Goal: Transaction & Acquisition: Purchase product/service

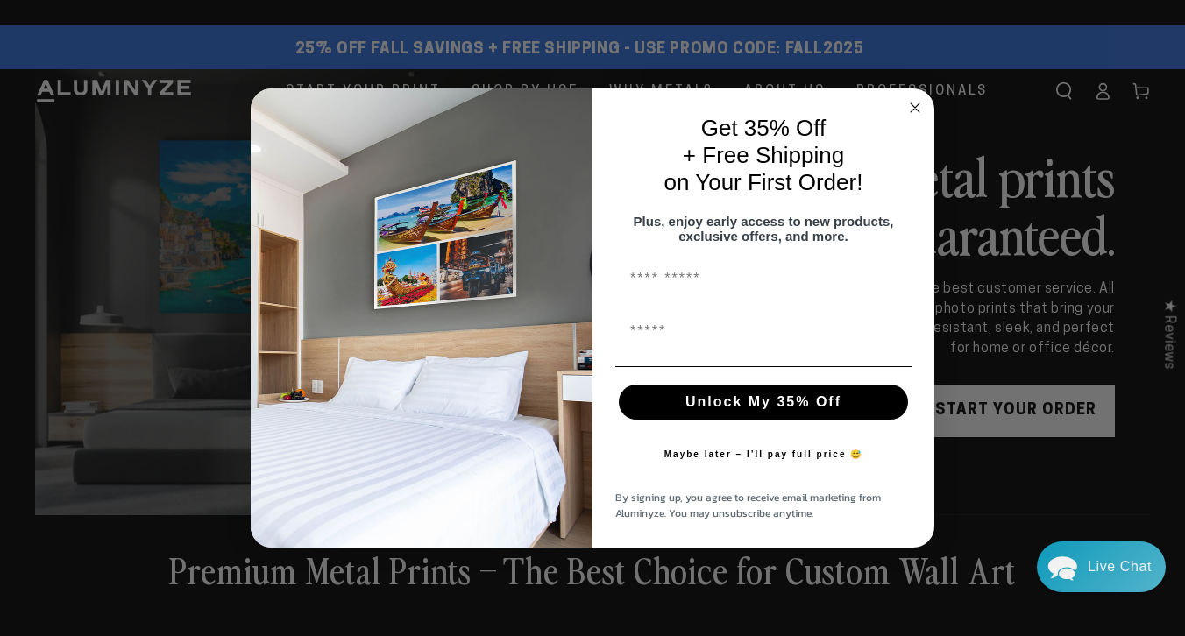
click at [911, 103] on icon "Close dialog" at bounding box center [914, 107] width 9 height 9
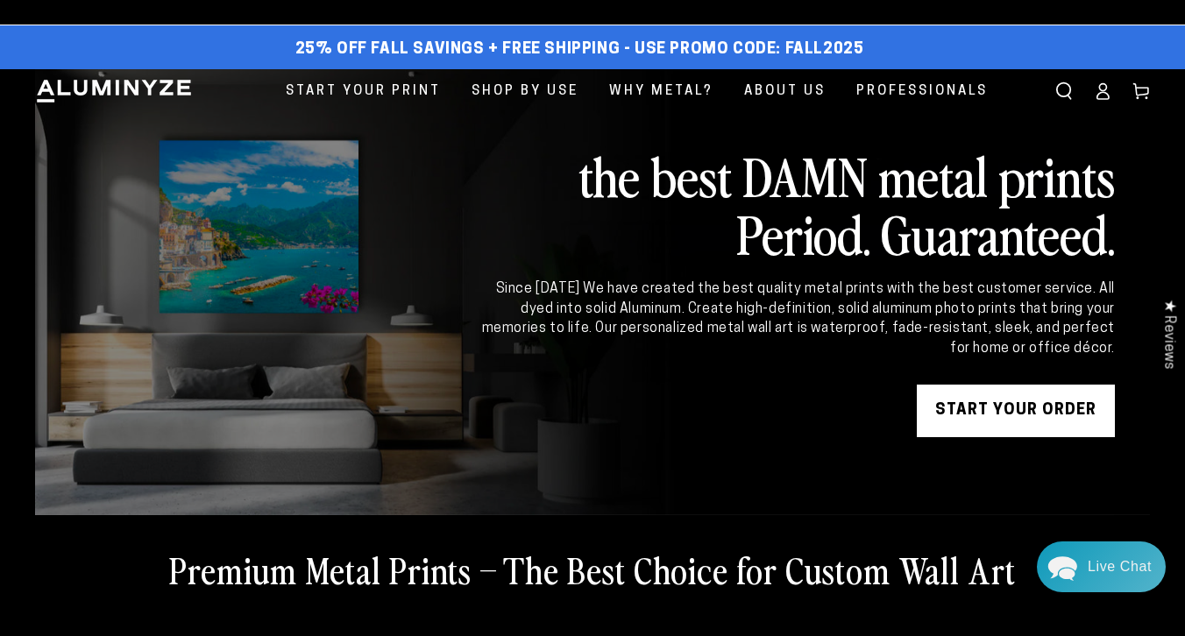
click at [1104, 97] on icon at bounding box center [1102, 91] width 18 height 18
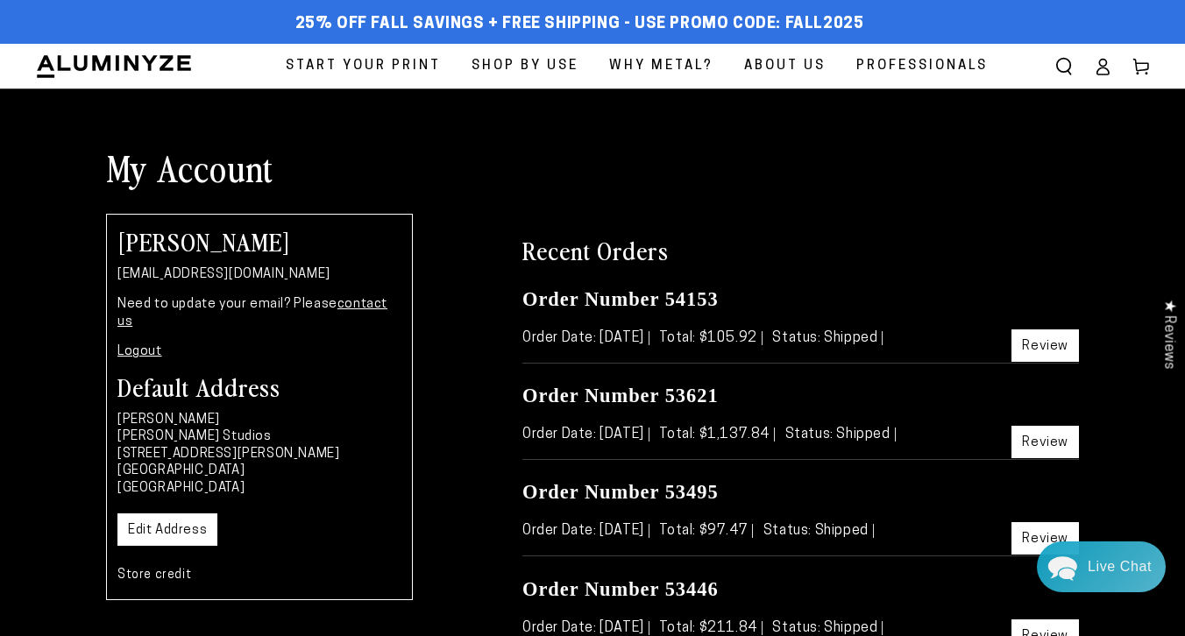
click at [1036, 336] on link "Review" at bounding box center [1044, 345] width 67 height 32
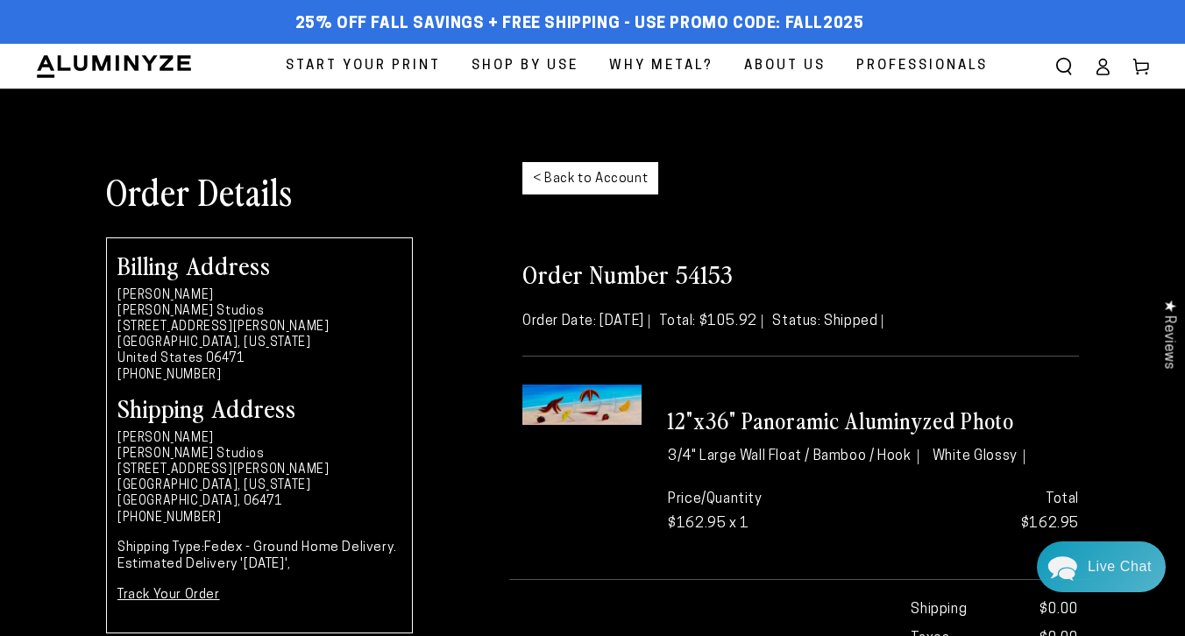
click at [612, 413] on img at bounding box center [581, 404] width 119 height 39
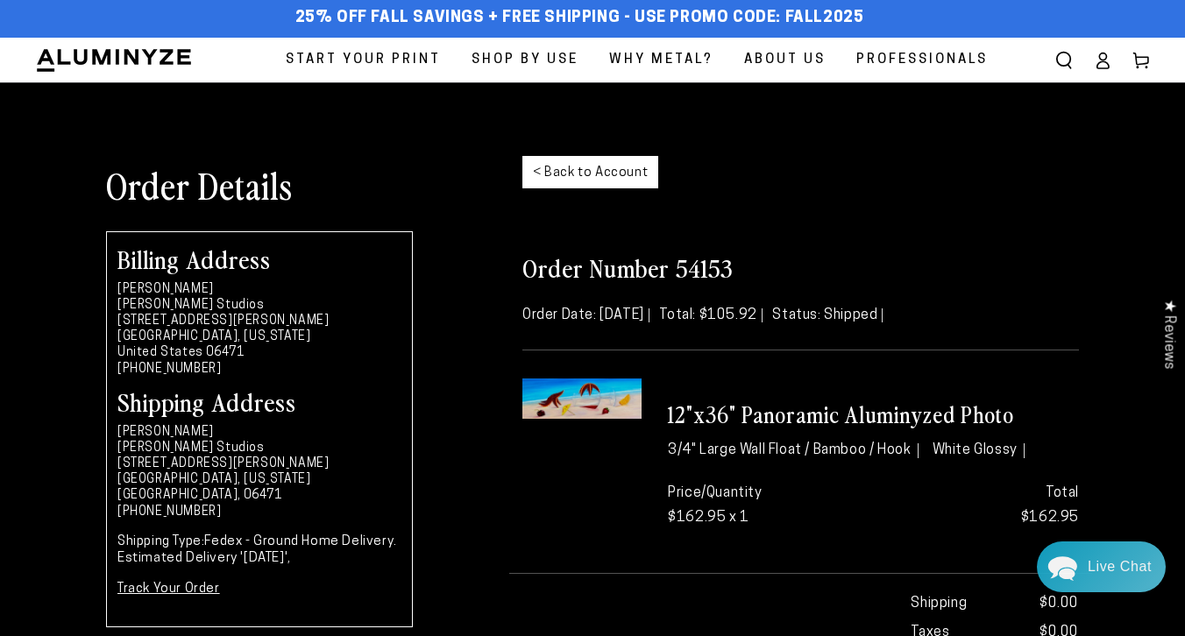
scroll to position [13, 0]
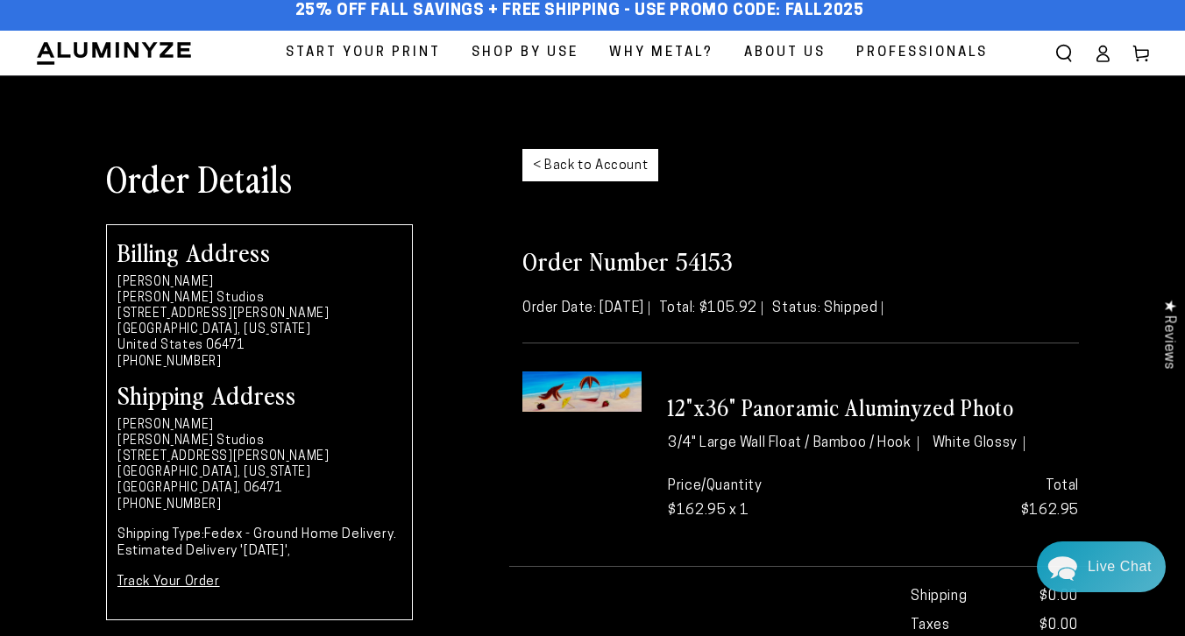
click at [595, 159] on link "< Back to Account" at bounding box center [590, 165] width 136 height 32
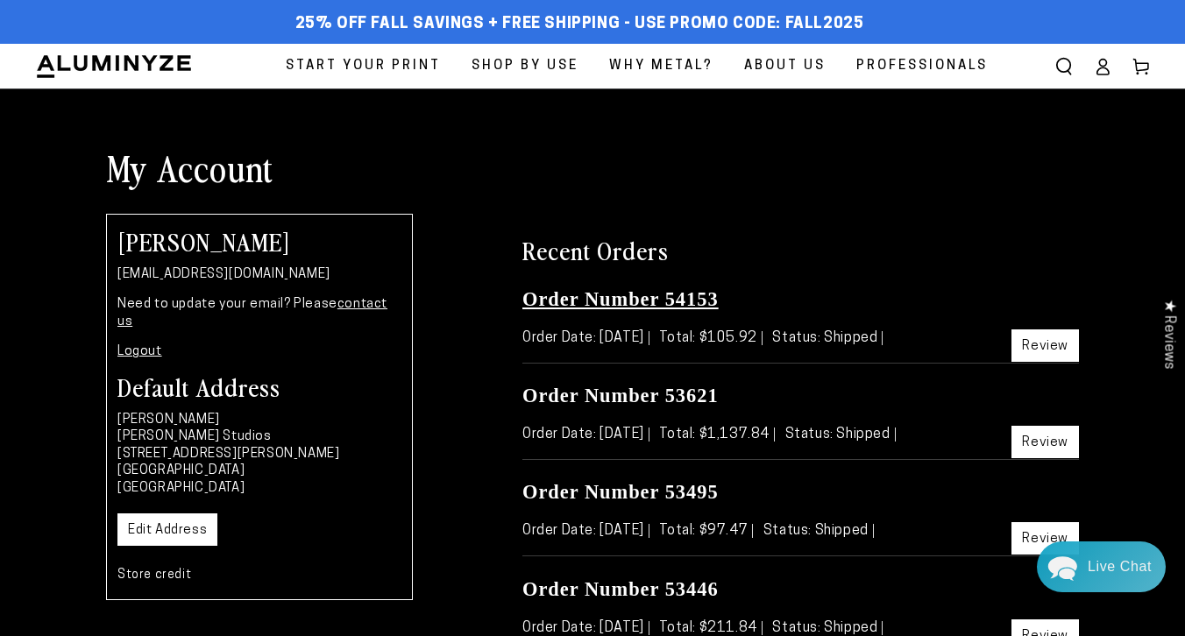
click at [624, 301] on link "Order Number 54153" at bounding box center [620, 299] width 196 height 22
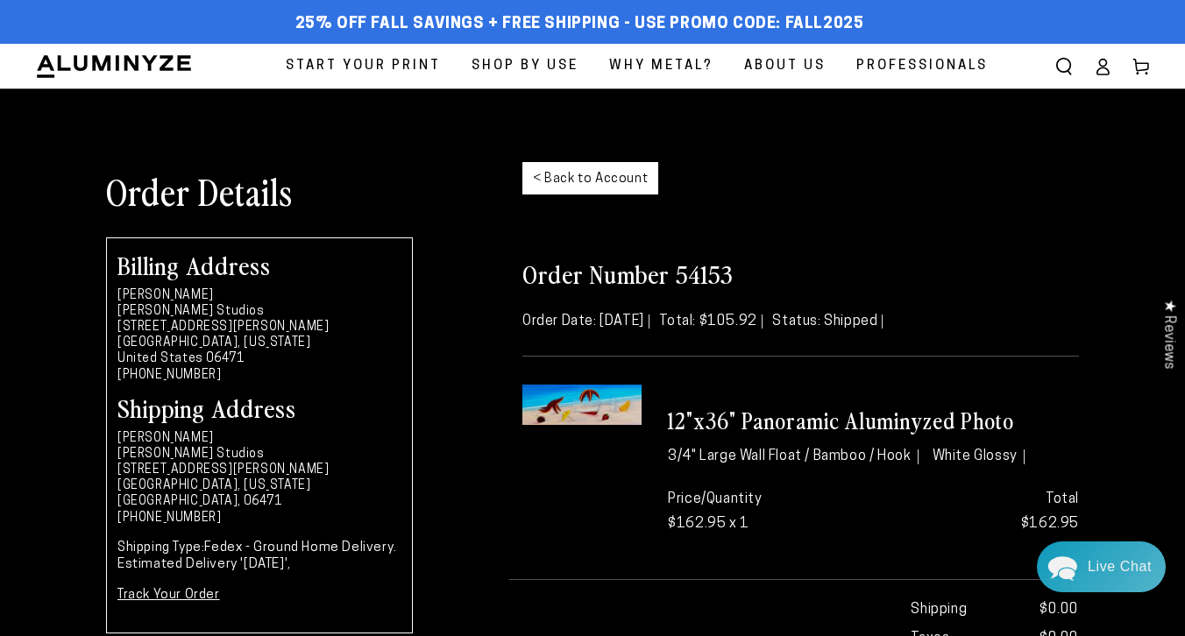
click at [593, 399] on img at bounding box center [581, 404] width 119 height 39
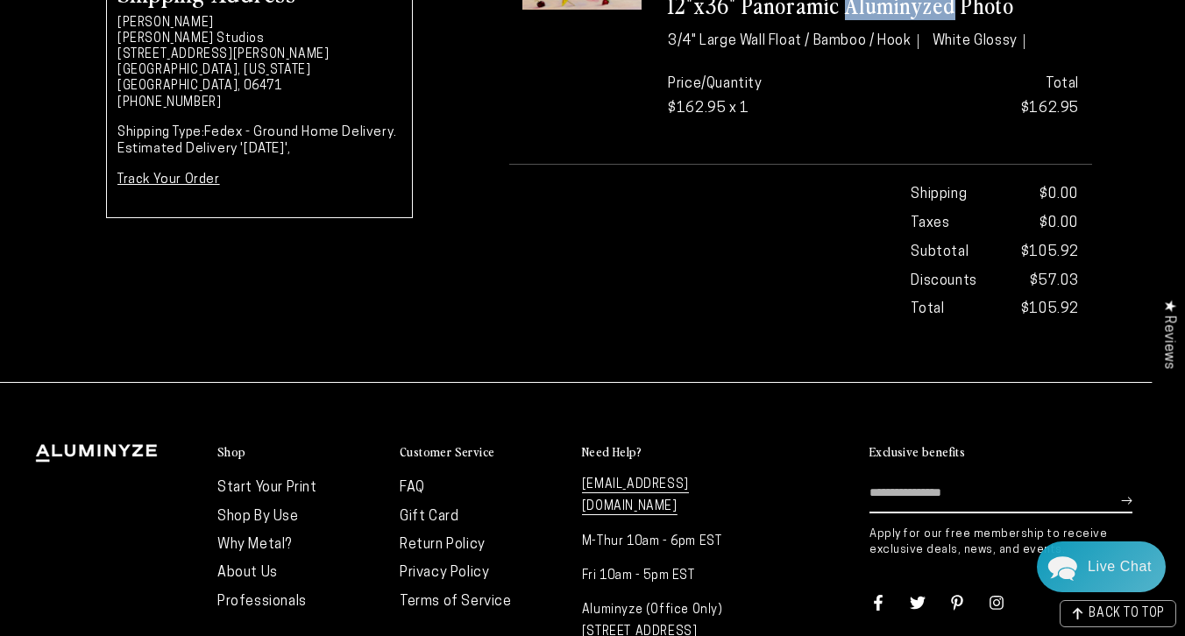
scroll to position [251, 0]
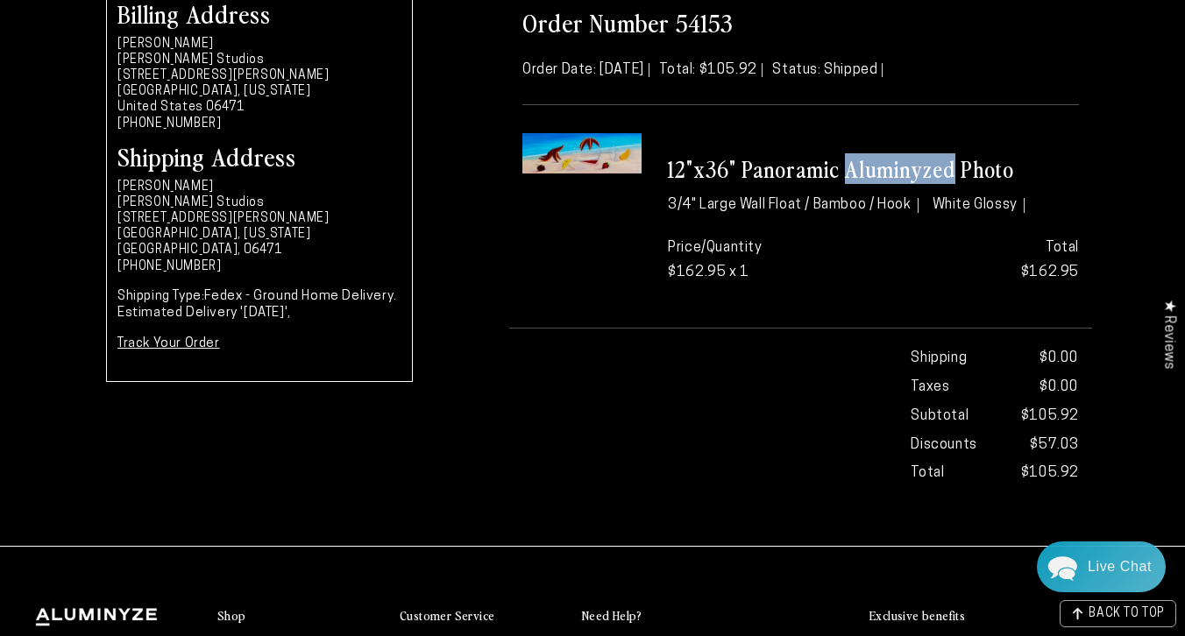
click at [159, 340] on link "Track Your Order" at bounding box center [168, 343] width 103 height 13
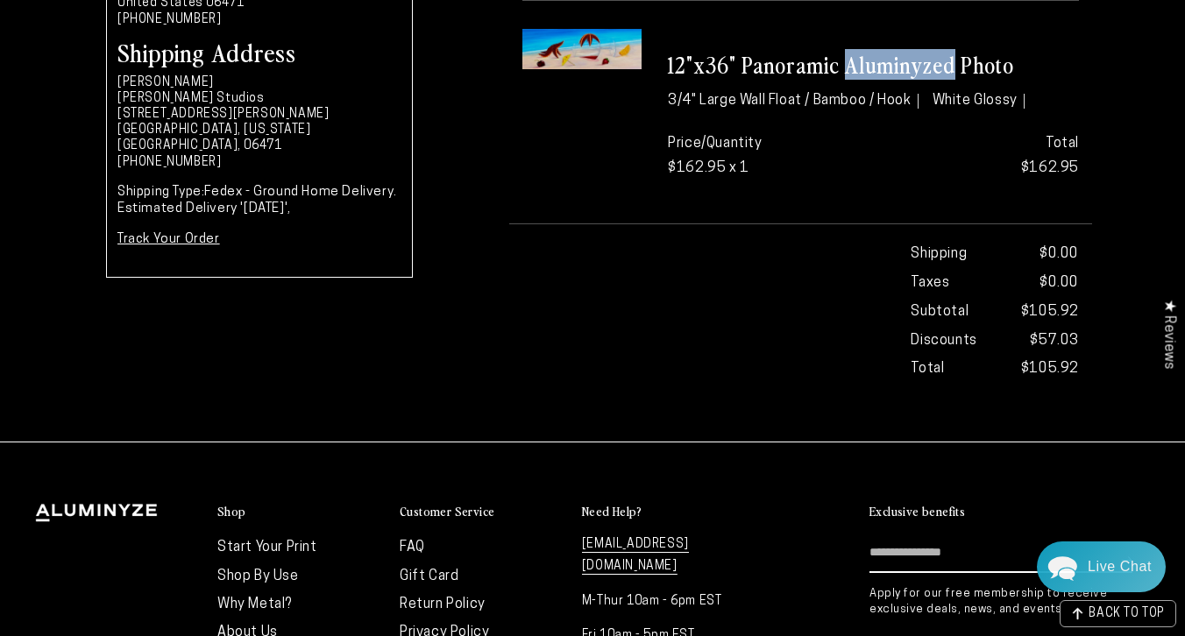
scroll to position [0, 0]
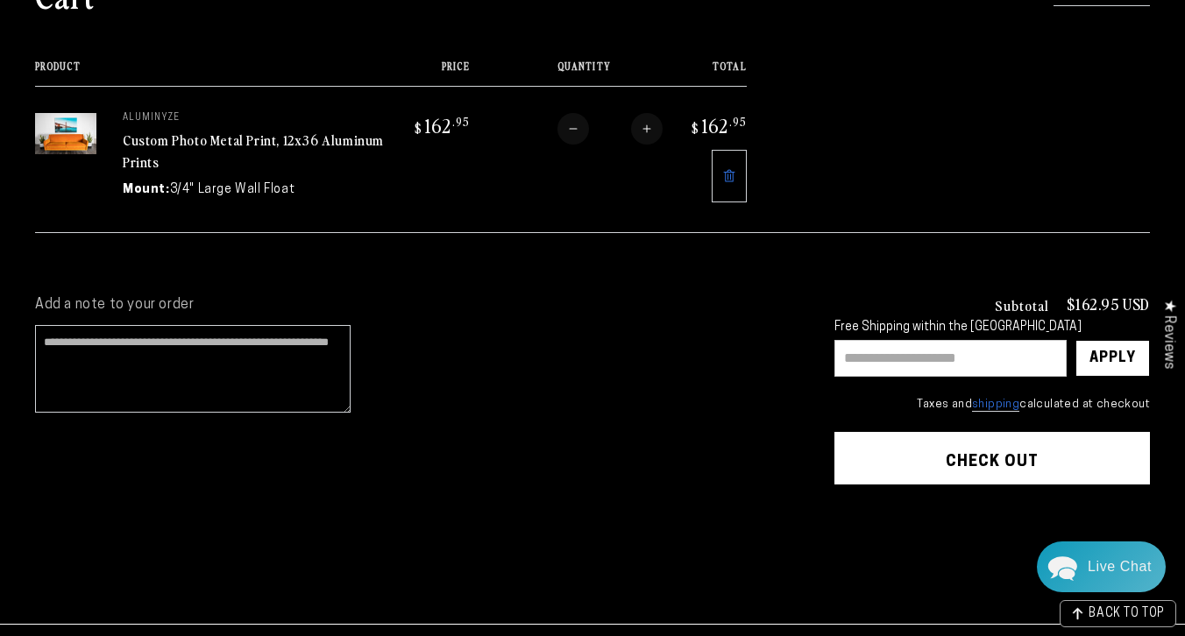
click at [938, 356] on input "text" at bounding box center [950, 358] width 232 height 37
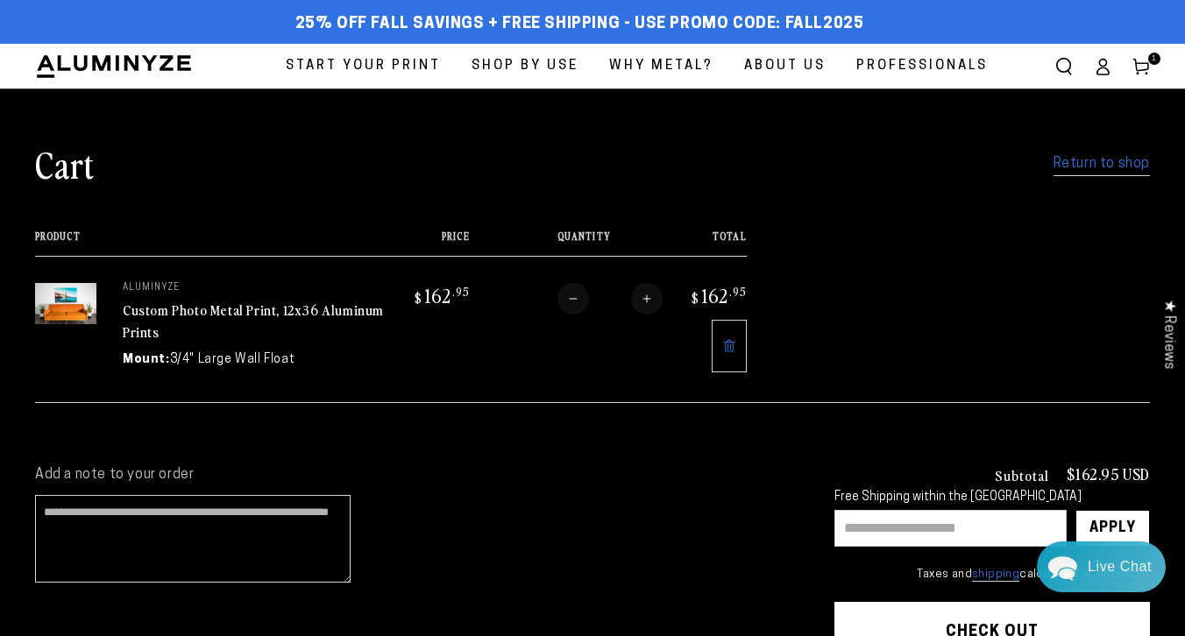
scroll to position [1, 0]
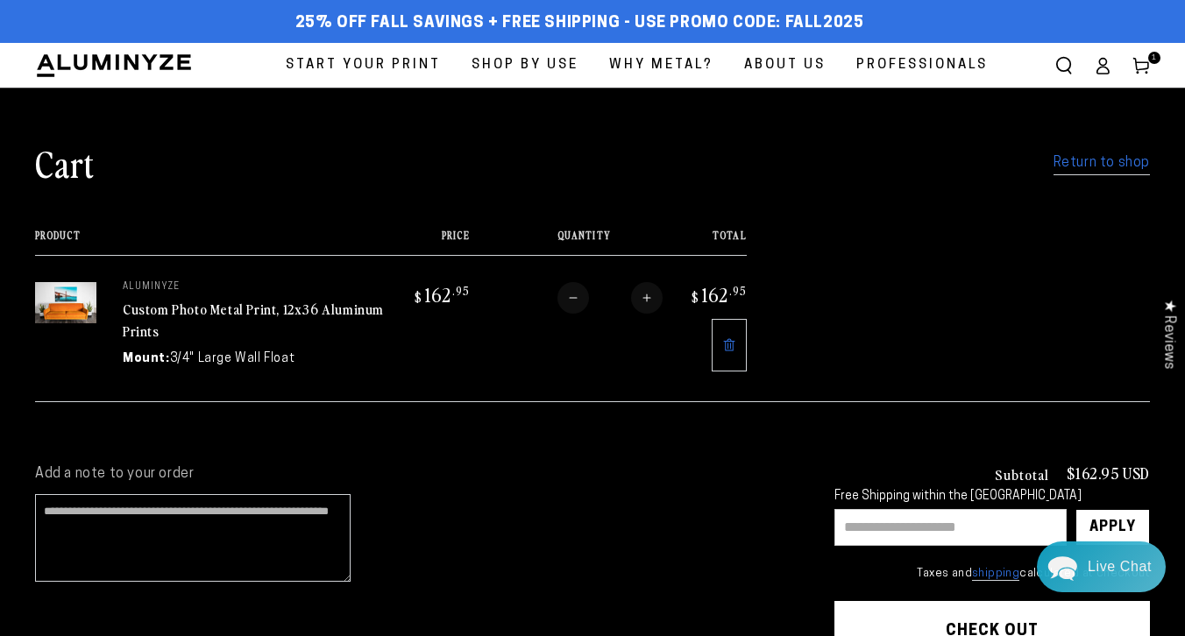
click at [921, 534] on input "text" at bounding box center [950, 527] width 232 height 37
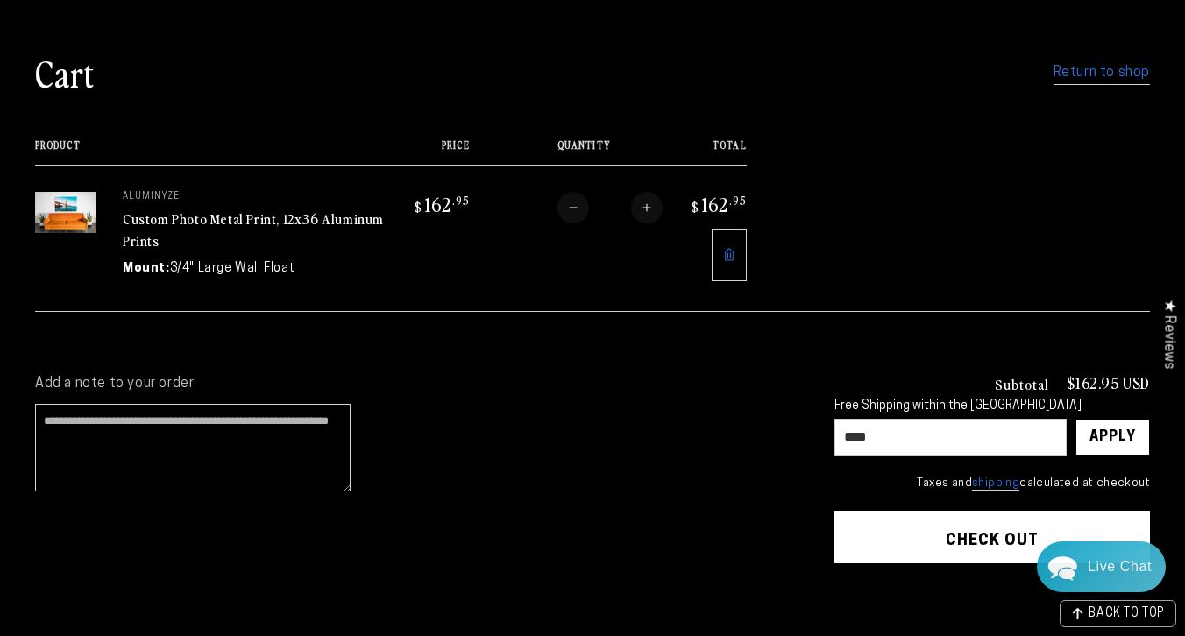
scroll to position [94, 0]
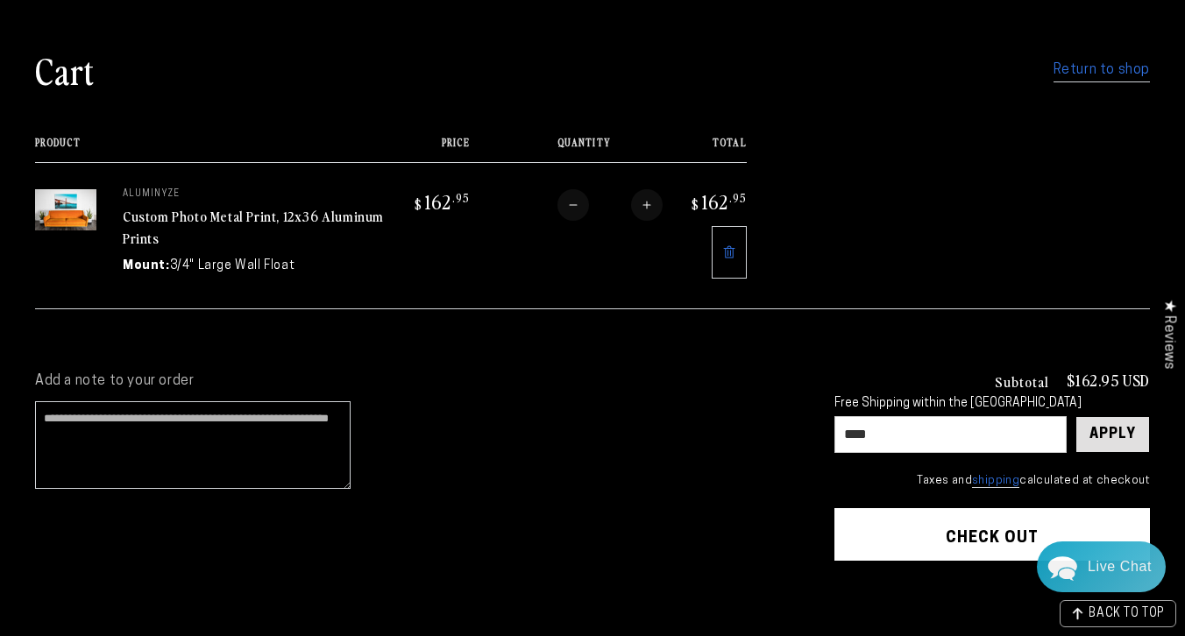
click at [1122, 442] on div "Apply" at bounding box center [1112, 434] width 46 height 35
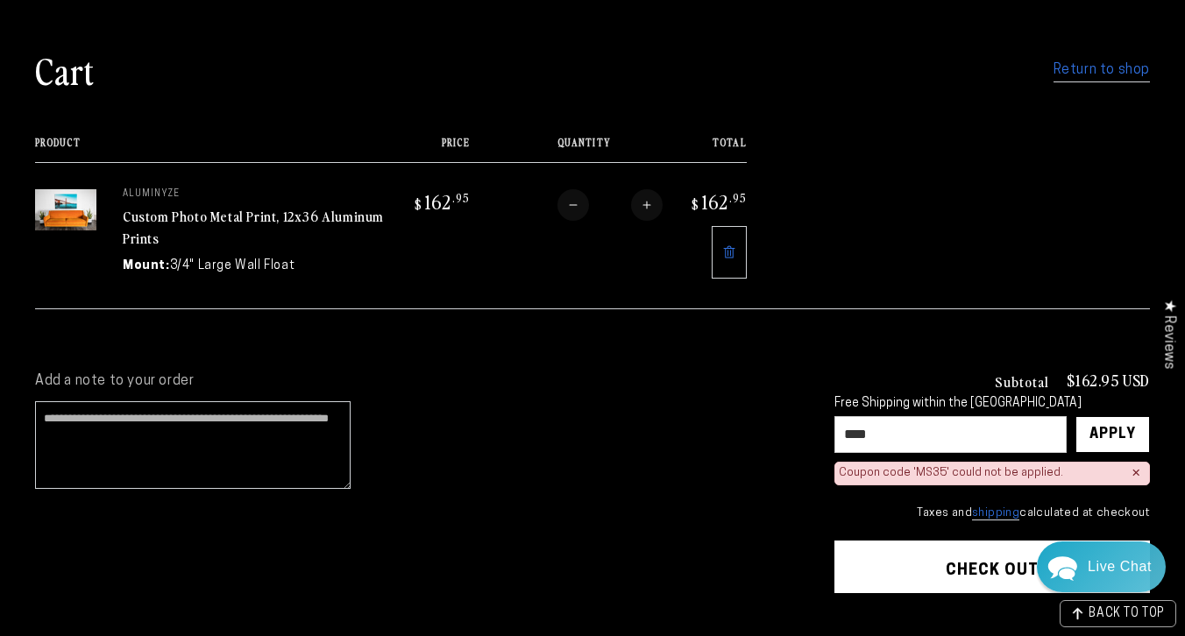
click at [859, 433] on input "****" at bounding box center [950, 434] width 232 height 37
click at [1132, 433] on div "Apply" at bounding box center [1112, 434] width 46 height 35
click at [859, 435] on input "****" at bounding box center [950, 434] width 232 height 37
click at [902, 430] on input "******" at bounding box center [950, 434] width 232 height 37
type input "****"
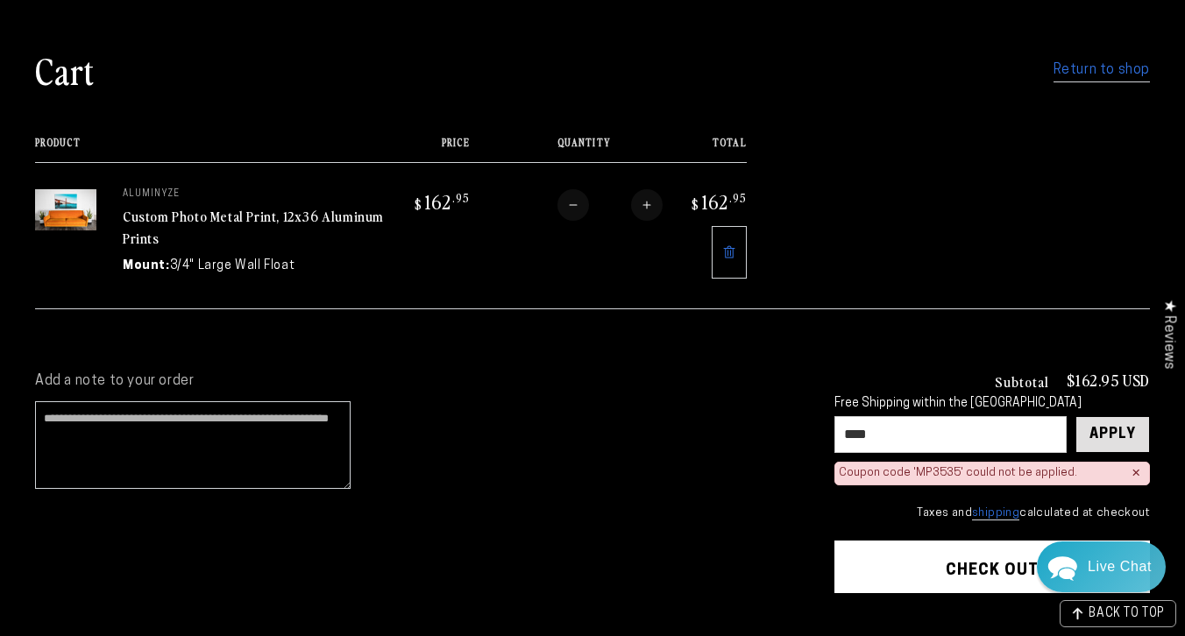
click at [1098, 435] on div "Apply" at bounding box center [1112, 434] width 46 height 35
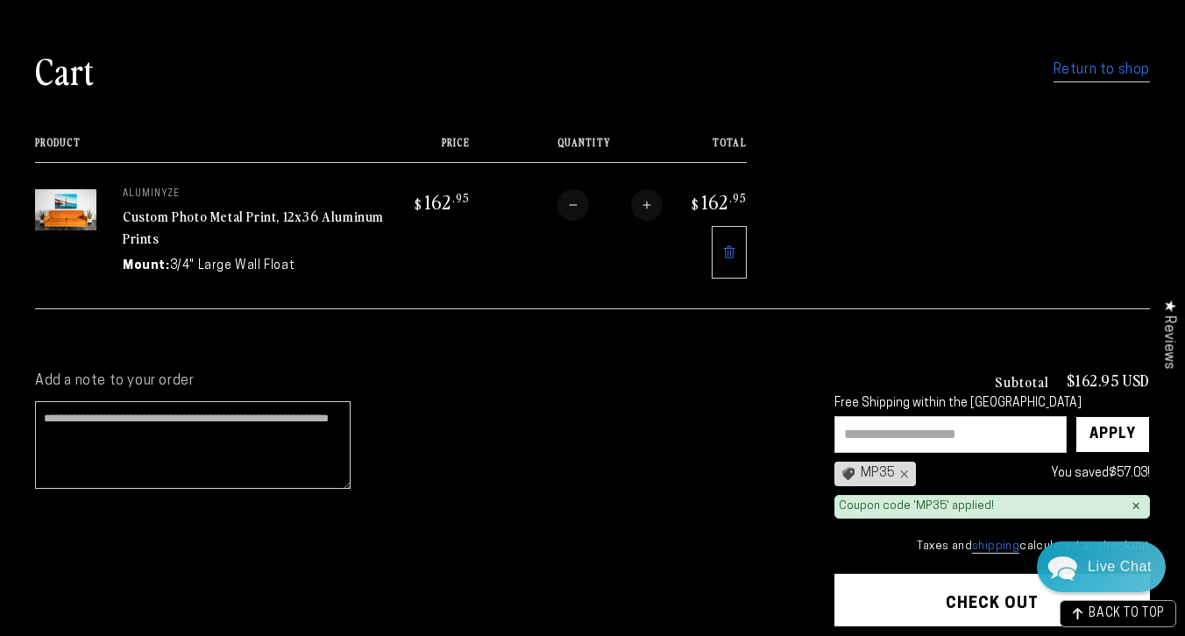
click at [300, 217] on link "Custom Photo Metal Print, 12x36 Aluminum Prints" at bounding box center [253, 227] width 261 height 42
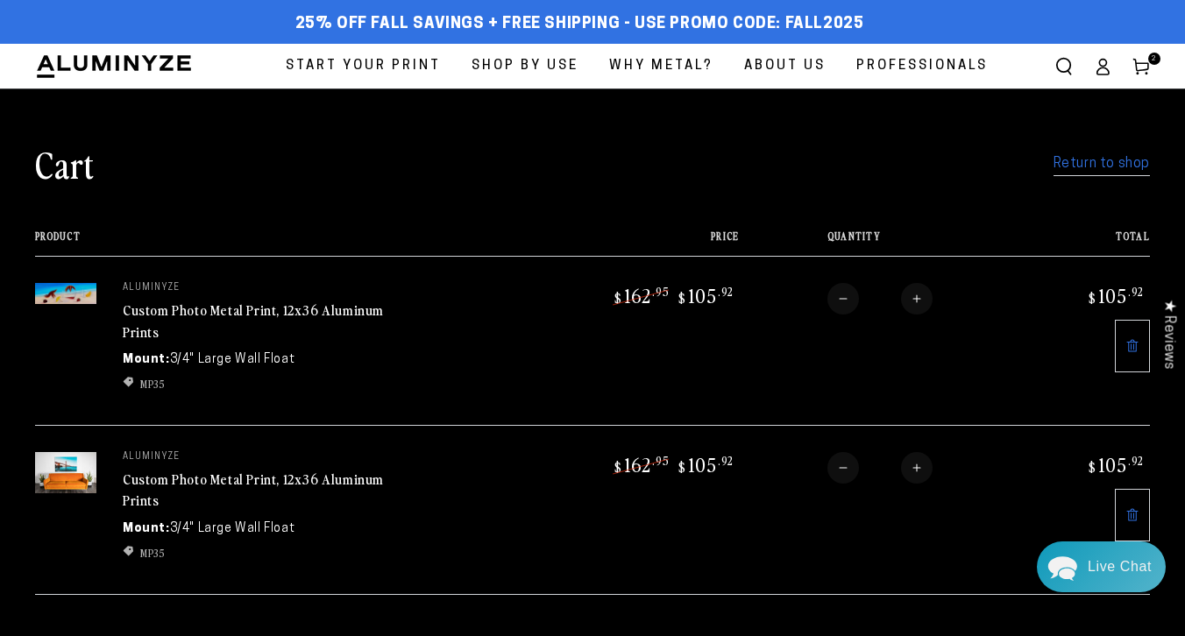
click at [1134, 519] on icon at bounding box center [1132, 515] width 14 height 14
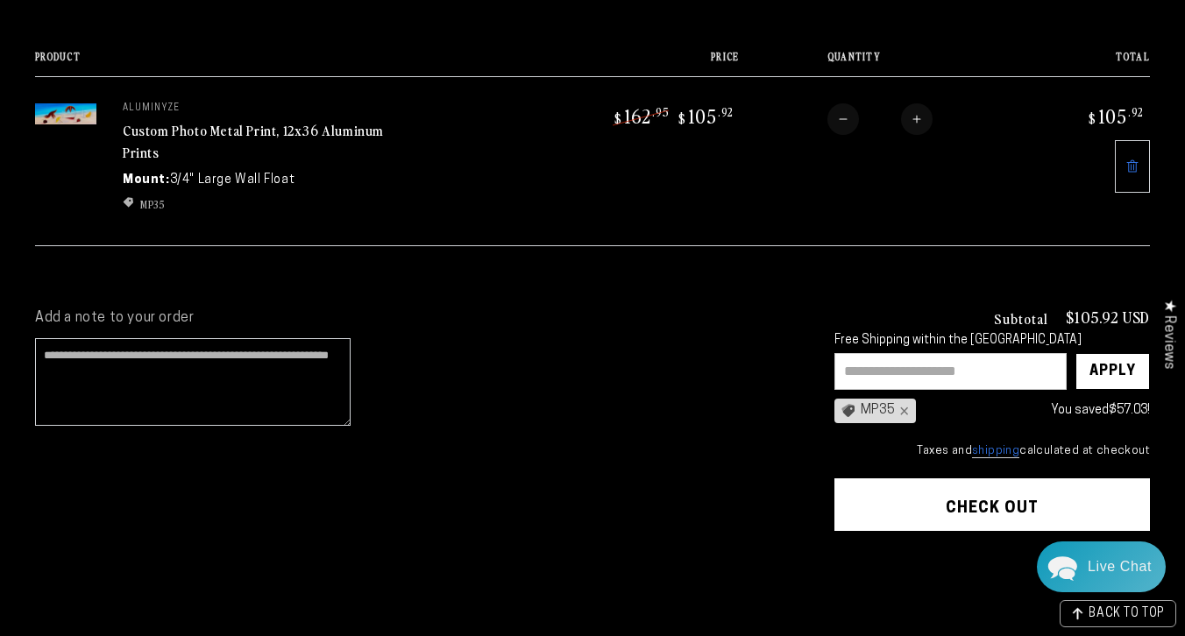
scroll to position [187, 0]
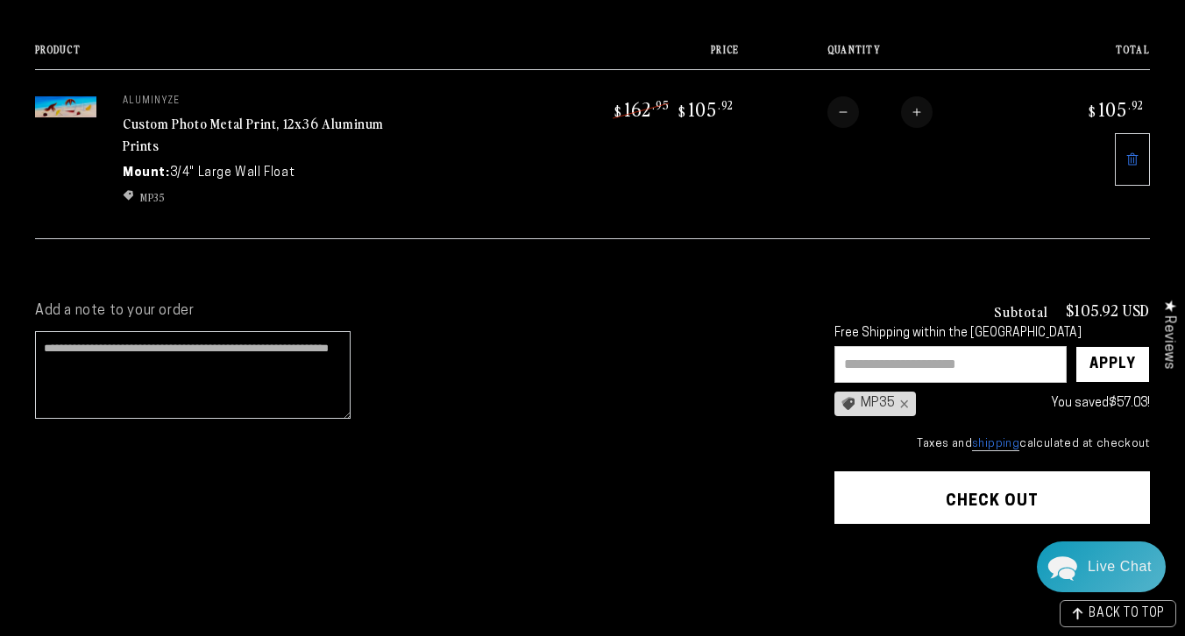
click at [955, 497] on button "Check out" at bounding box center [991, 497] width 315 height 53
